Goal: Use online tool/utility: Utilize a website feature to perform a specific function

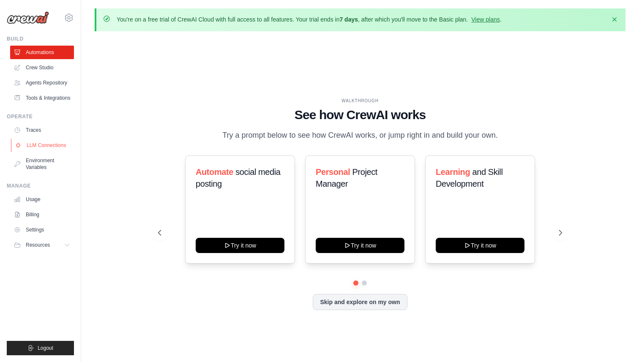
click at [45, 150] on link "LLM Connections" at bounding box center [43, 146] width 64 height 14
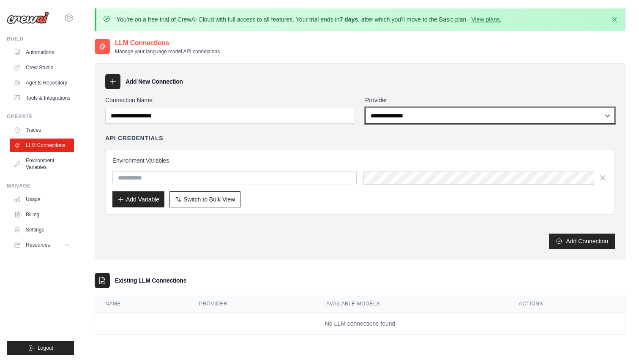
click at [395, 114] on select "**********" at bounding box center [490, 116] width 250 height 16
select select "*********"
click at [365, 108] on select "**********" at bounding box center [490, 116] width 250 height 16
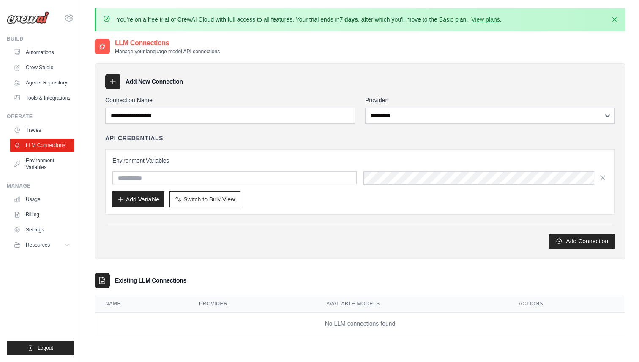
click at [266, 185] on div "Environment Variables Add Variable Switch to Bulk View Switch to Table View" at bounding box center [359, 181] width 495 height 51
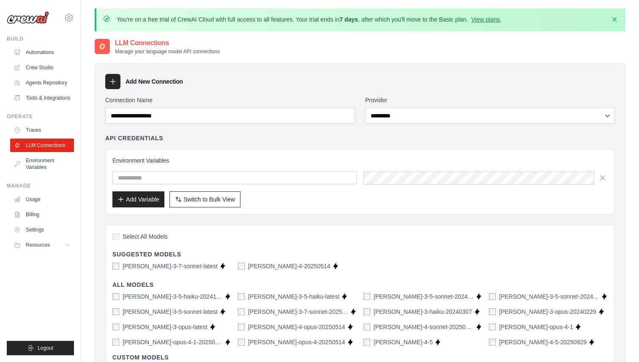
click at [111, 78] on icon at bounding box center [113, 81] width 8 height 8
click at [176, 181] on input "text" at bounding box center [234, 178] width 244 height 13
click at [177, 152] on div "Environment Variables Add Variable Switch to Bulk View Switch to Table View" at bounding box center [360, 182] width 510 height 66
click at [29, 52] on link "Automations" at bounding box center [43, 53] width 64 height 14
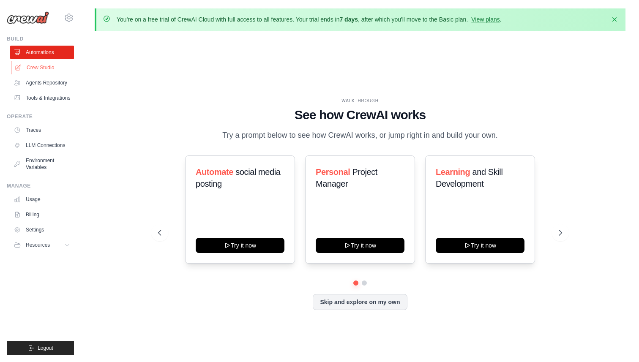
click at [44, 69] on link "Crew Studio" at bounding box center [43, 68] width 64 height 14
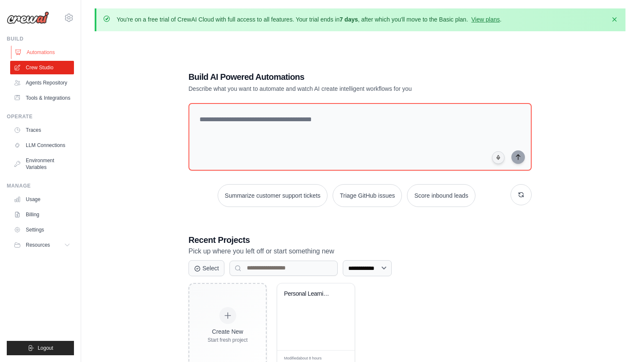
click at [47, 52] on link "Automations" at bounding box center [43, 53] width 64 height 14
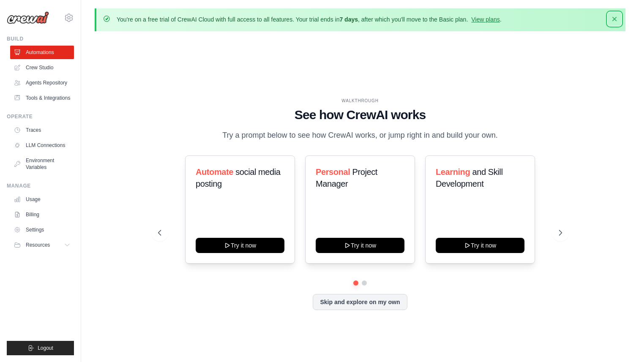
click at [613, 19] on icon "button" at bounding box center [614, 19] width 8 height 8
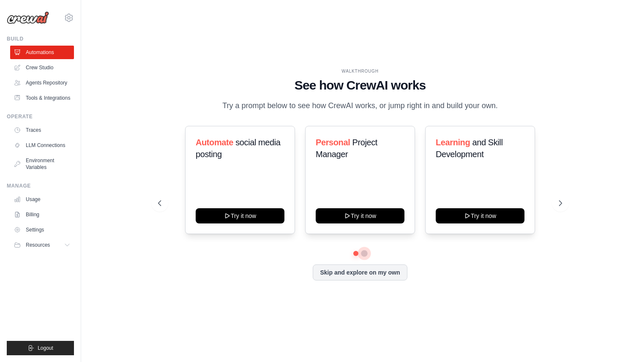
click at [363, 257] on button at bounding box center [364, 253] width 7 height 7
click at [358, 256] on button at bounding box center [356, 253] width 6 height 6
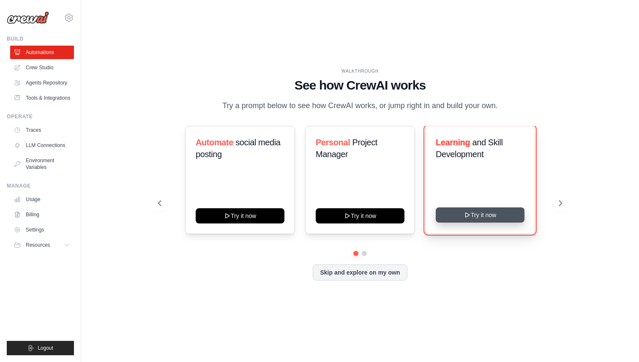
click at [479, 223] on button "Try it now" at bounding box center [480, 215] width 89 height 15
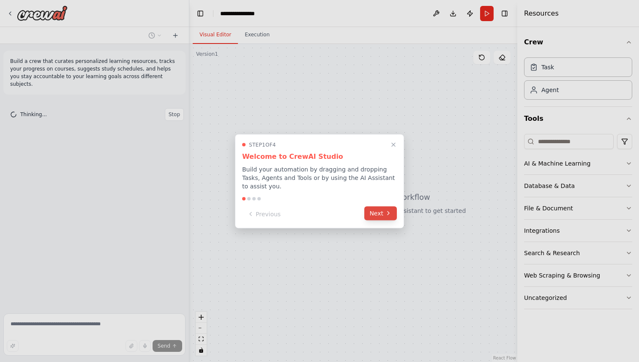
click at [383, 213] on button "Next" at bounding box center [380, 213] width 33 height 14
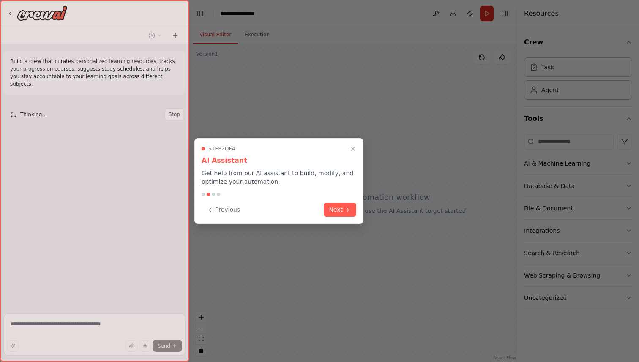
click at [357, 212] on div "Step 2 of 4 AI Assistant Get help from our AI assistant to build, modify, and o…" at bounding box center [278, 181] width 169 height 86
click at [343, 209] on button "Next" at bounding box center [340, 209] width 33 height 14
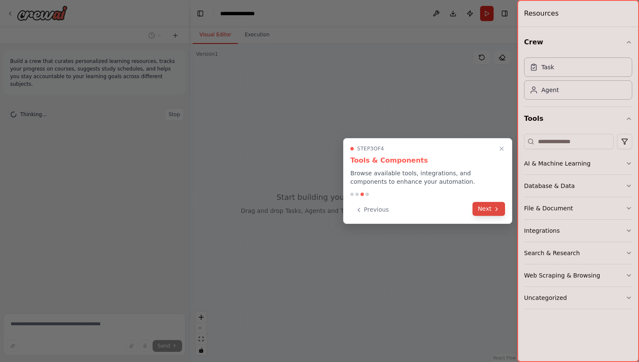
click at [498, 212] on icon at bounding box center [496, 209] width 7 height 7
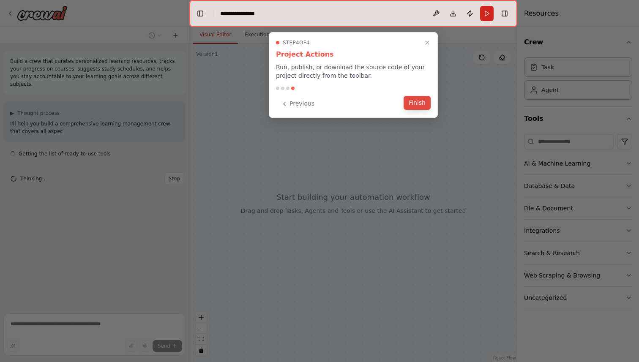
click at [416, 102] on button "Finish" at bounding box center [417, 103] width 27 height 14
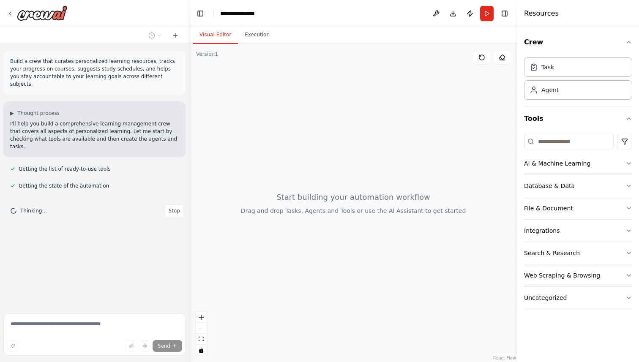
drag, startPoint x: 364, startPoint y: 173, endPoint x: 393, endPoint y: 181, distance: 30.4
click at [393, 181] on div at bounding box center [353, 203] width 328 height 318
click at [367, 197] on div at bounding box center [353, 203] width 328 height 318
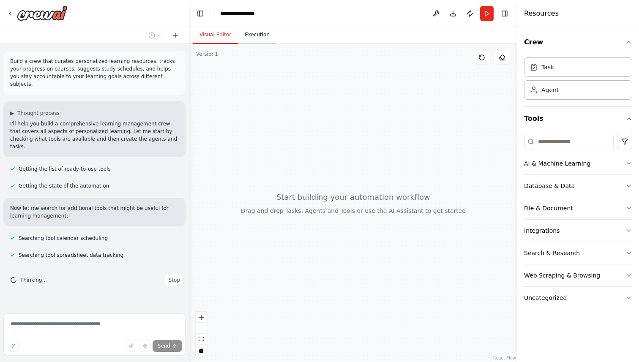
click at [255, 39] on button "Execution" at bounding box center [257, 35] width 38 height 18
click at [214, 38] on button "Visual Editor" at bounding box center [215, 35] width 45 height 18
